Goal: Task Accomplishment & Management: Manage account settings

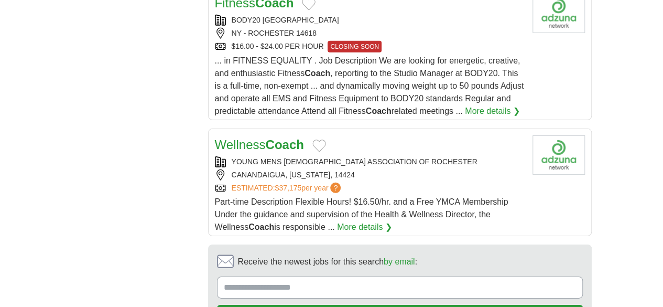
scroll to position [1402, 0]
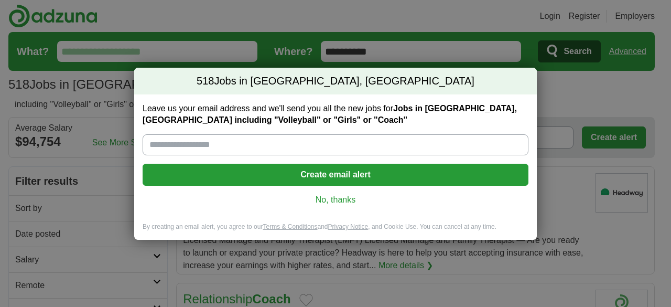
click at [338, 177] on button "Create email alert" at bounding box center [336, 175] width 386 height 22
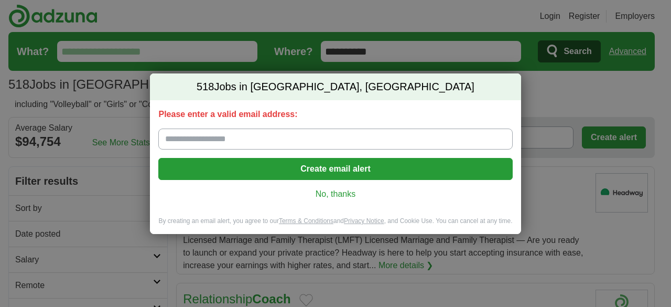
click at [245, 143] on input "Please enter a valid email address:" at bounding box center [335, 138] width 354 height 21
type input "**********"
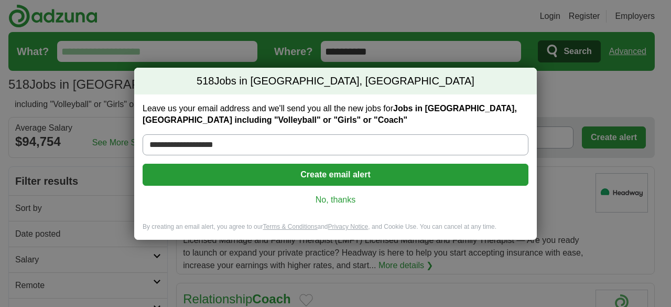
click at [338, 176] on button "Create email alert" at bounding box center [336, 175] width 386 height 22
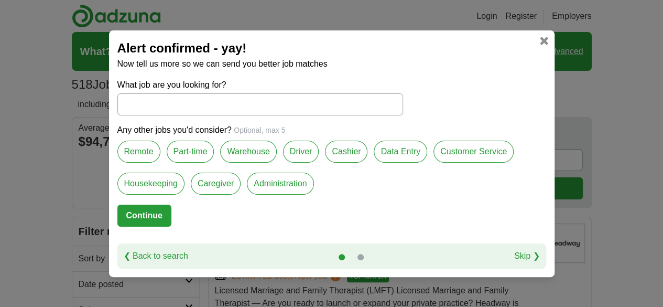
click at [212, 105] on input "What job are you looking for?" at bounding box center [260, 104] width 286 height 22
type input "*****"
click at [545, 39] on link at bounding box center [544, 41] width 8 height 8
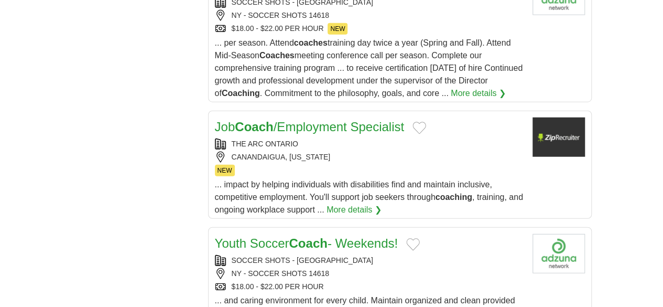
scroll to position [1432, 0]
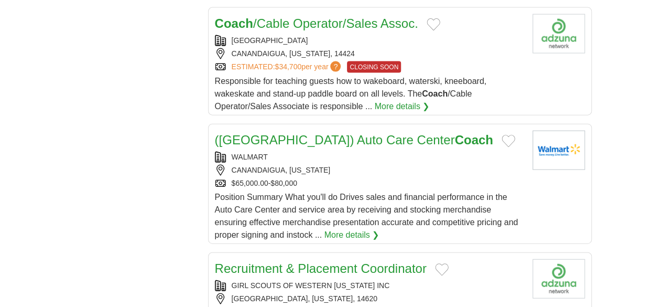
scroll to position [1311, 0]
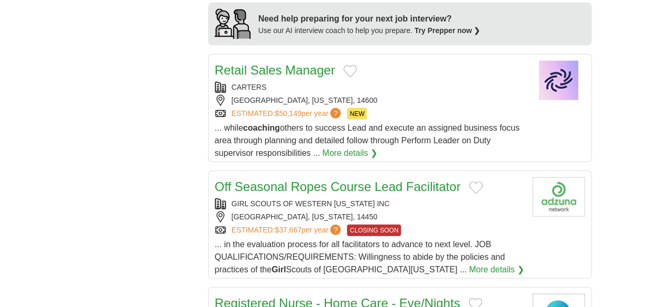
scroll to position [1206, 0]
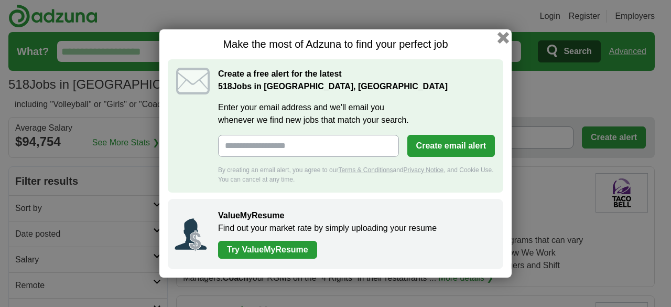
click at [500, 32] on button "button" at bounding box center [504, 38] width 12 height 12
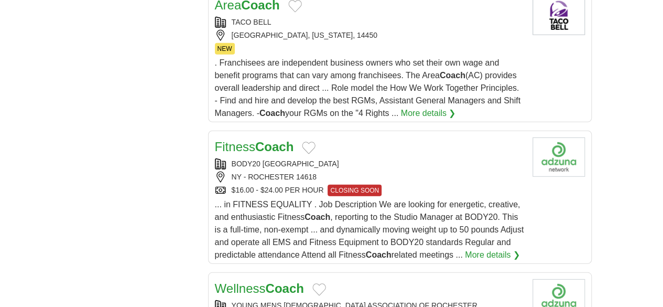
scroll to position [1468, 0]
